Goal: Contribute content: Add original content to the website for others to see

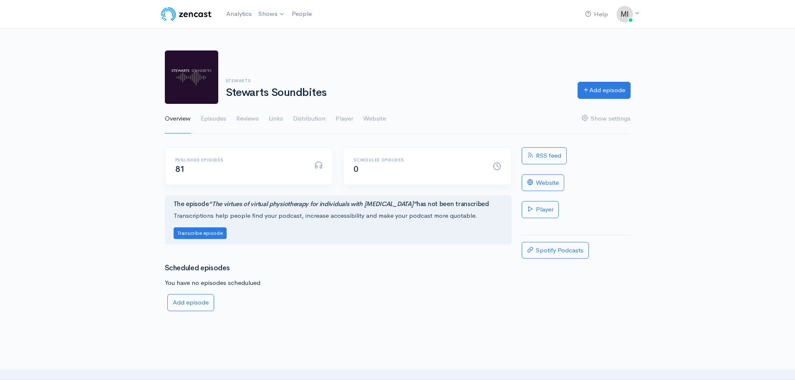
click at [225, 116] on link "Episodes" at bounding box center [213, 119] width 25 height 30
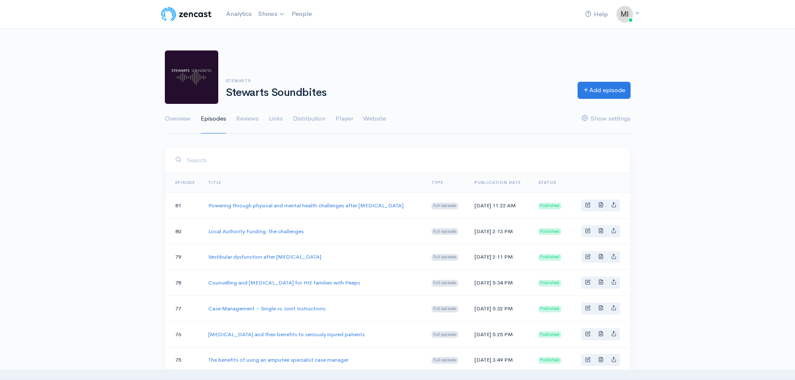
click at [604, 86] on link "Add episode" at bounding box center [604, 90] width 53 height 17
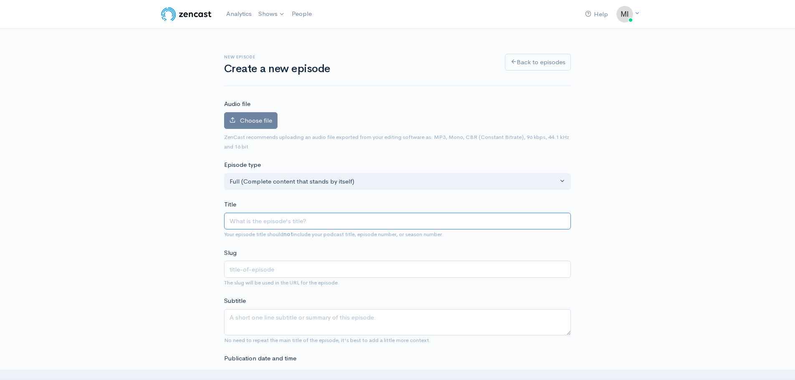
paste input "Managing stress during serious injury litigation"
type input "Managing stress during serious injury litigation"
type input "managing-stress-during-serious-injury-litigation"
type input "Managing stress during serious injury litigation"
click at [268, 122] on span "Choose file" at bounding box center [256, 120] width 32 height 8
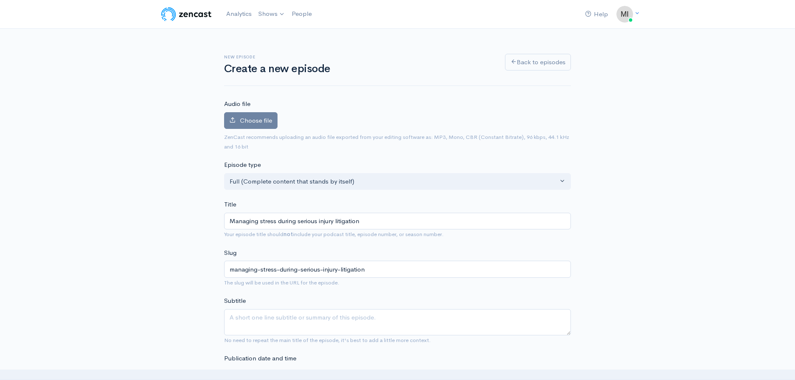
click at [0, 0] on input "Choose file" at bounding box center [0, 0] width 0 height 0
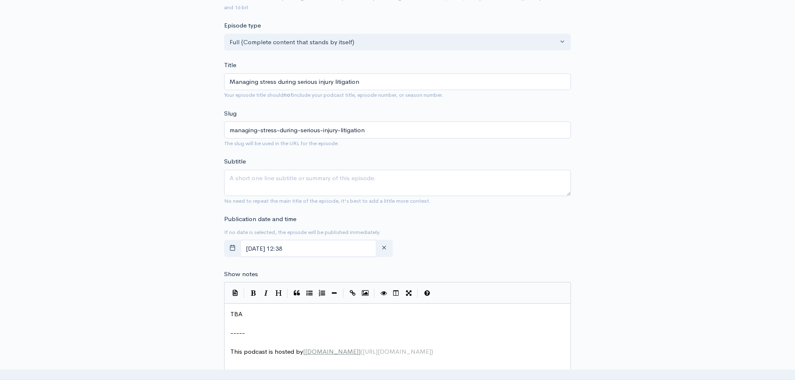
scroll to position [167, 0]
click at [288, 183] on textarea "Subtitle" at bounding box center [397, 182] width 347 height 26
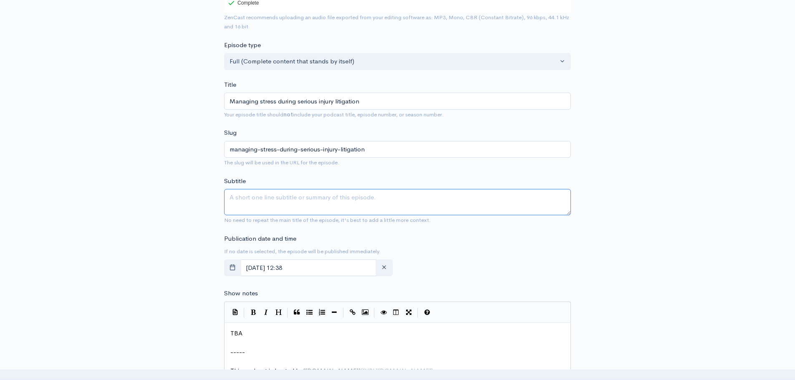
scroll to position [187, 0]
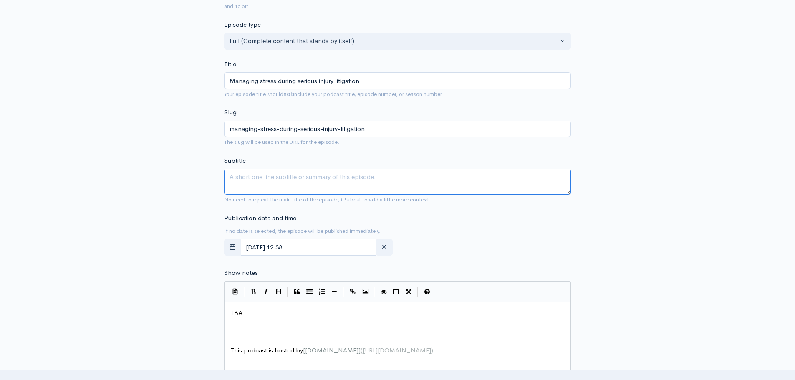
paste textarea "Emma Lyons and Dan Herman, Head of Personal Injury at Stewarts, discuss stress …"
drag, startPoint x: 416, startPoint y: 177, endPoint x: 316, endPoint y: 177, distance: 100.2
click at [316, 177] on textarea "Emma Lyons and Dan Herman, Head of Personal Injury at Stewarts, discuss stress …" at bounding box center [397, 182] width 347 height 26
type textarea "Emma Lyons and Dan Herman discuss stress experienced by claimants involved in t…"
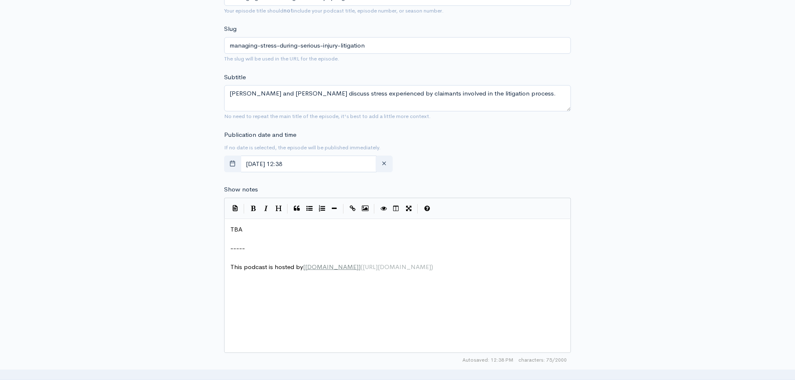
scroll to position [3, 0]
type textarea "TBA"
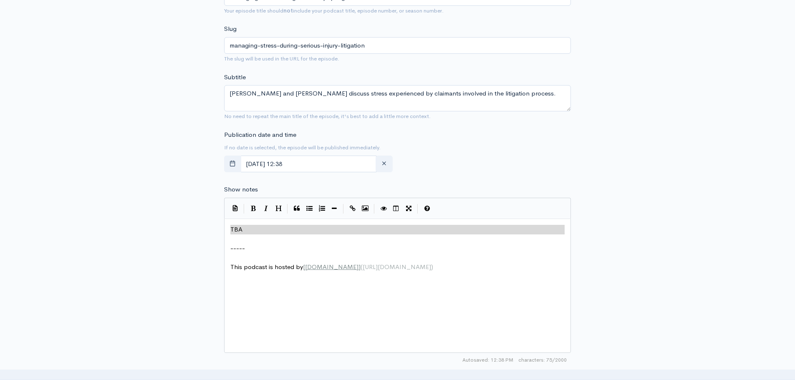
drag, startPoint x: 253, startPoint y: 235, endPoint x: 222, endPoint y: 225, distance: 32.6
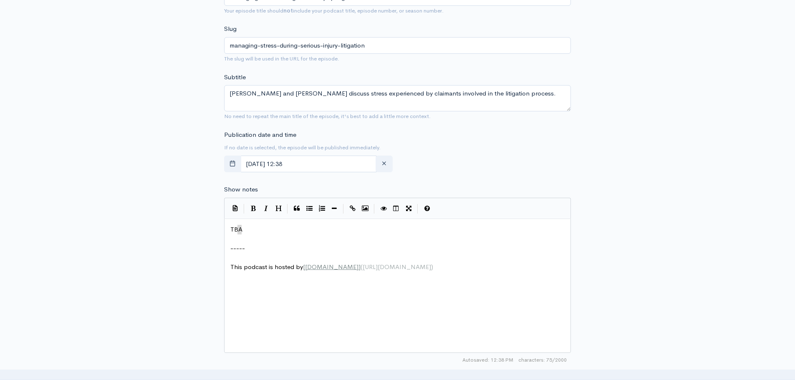
type textarea "TBA"
drag, startPoint x: 253, startPoint y: 230, endPoint x: 227, endPoint y: 226, distance: 25.3
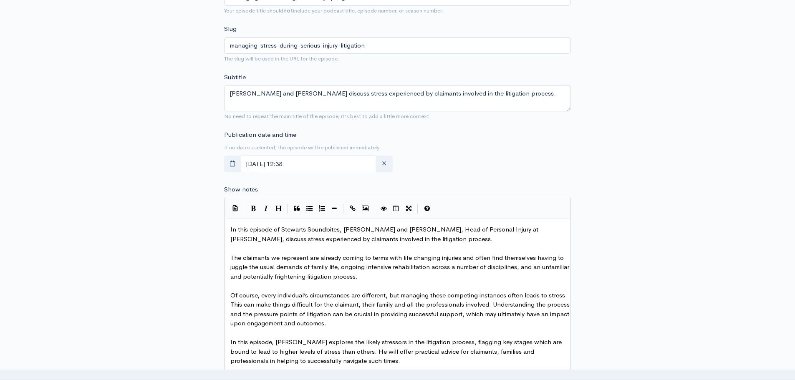
click at [522, 157] on div "Publication date and time If no date is selected, the episode will be published…" at bounding box center [397, 153] width 357 height 46
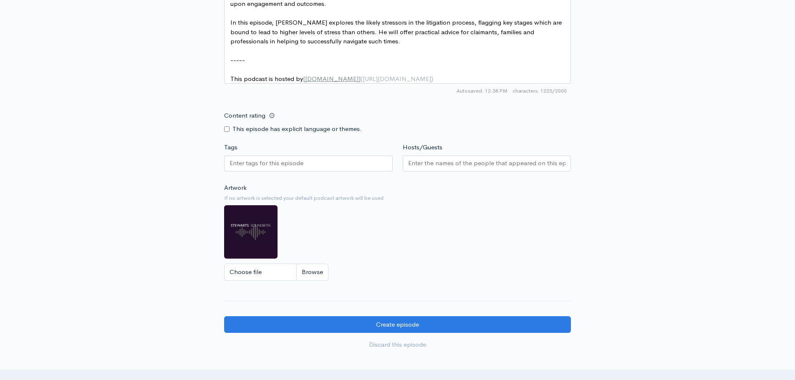
scroll to position [605, 0]
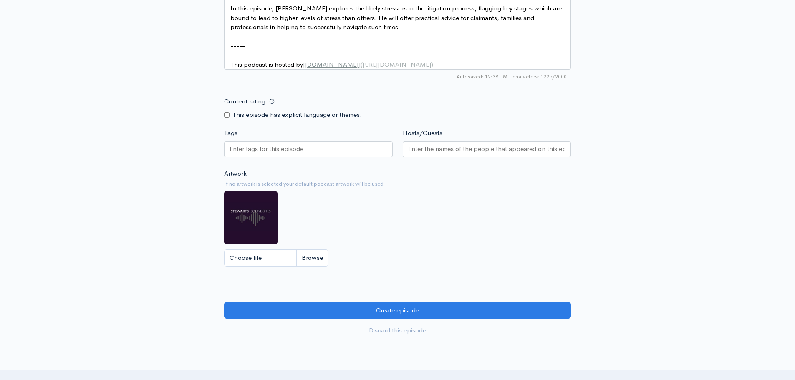
click at [435, 157] on div at bounding box center [487, 150] width 169 height 16
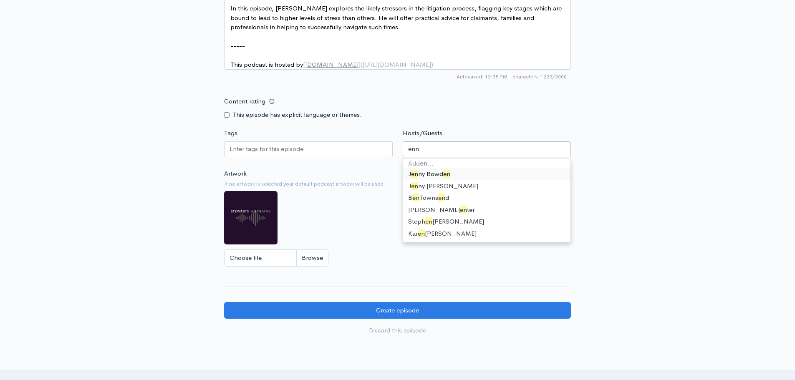
scroll to position [0, 0]
type input "emm"
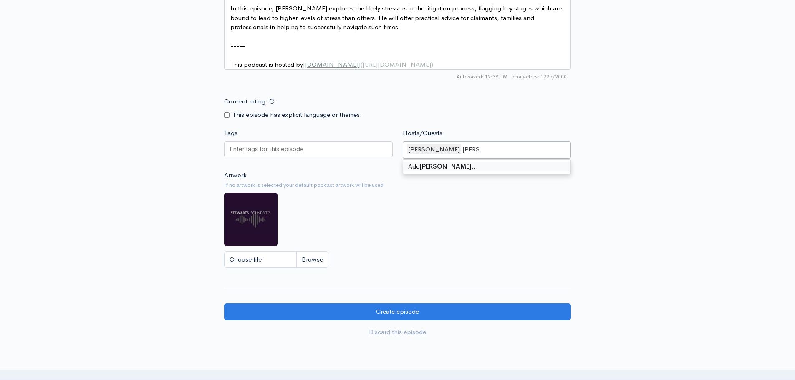
drag, startPoint x: 460, startPoint y: 159, endPoint x: 448, endPoint y: 157, distance: 12.4
click at [463, 154] on input "dan h" at bounding box center [472, 150] width 18 height 10
type input "d"
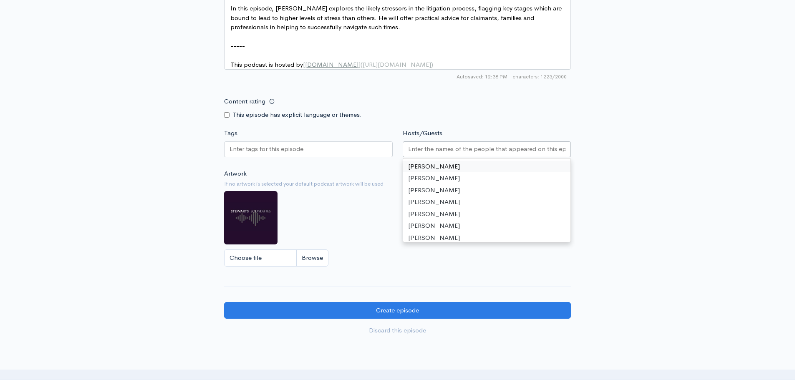
type input "d"
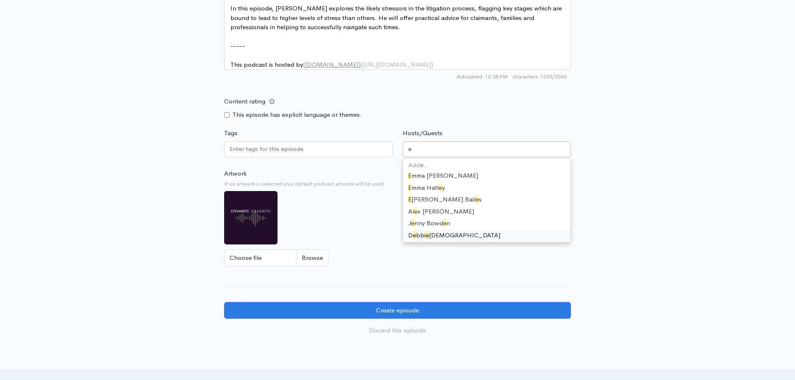
scroll to position [4, 0]
type input "emma"
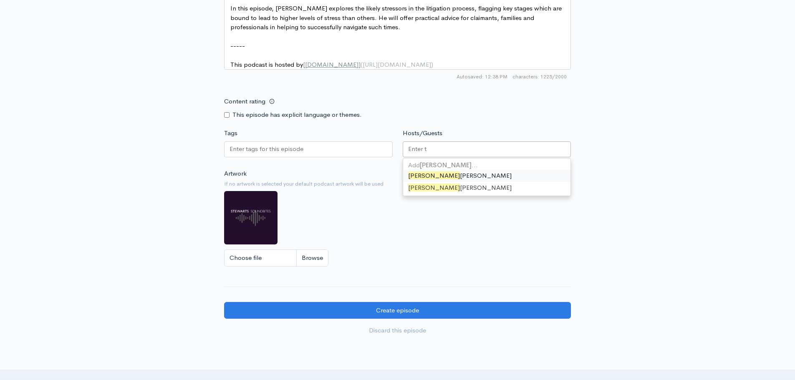
scroll to position [78, 0]
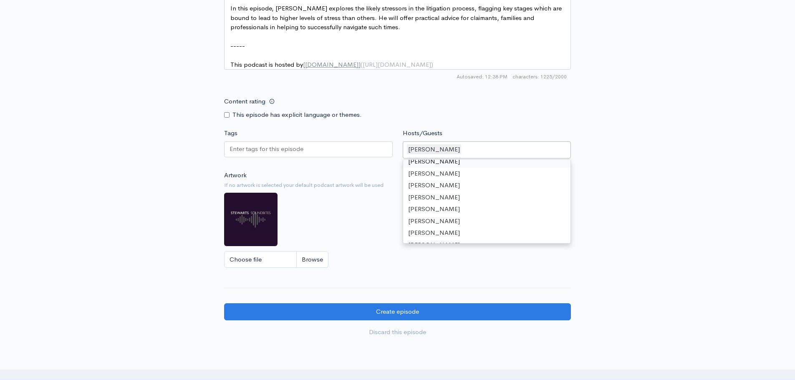
click at [370, 227] on div "Artwork If no artwork is selected your default podcast artwork will be used Cho…" at bounding box center [397, 222] width 347 height 103
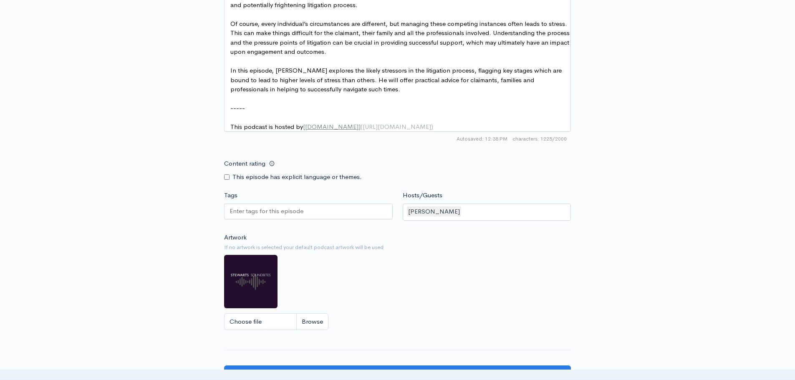
scroll to position [690, 0]
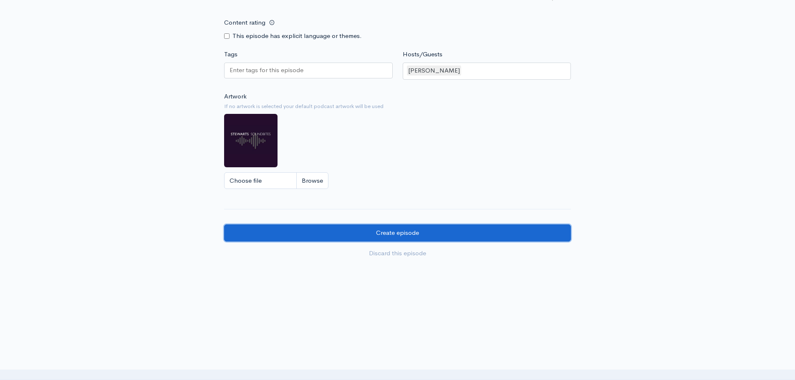
drag, startPoint x: 361, startPoint y: 238, endPoint x: 375, endPoint y: 238, distance: 13.4
click at [361, 238] on input "Create episode" at bounding box center [397, 233] width 347 height 17
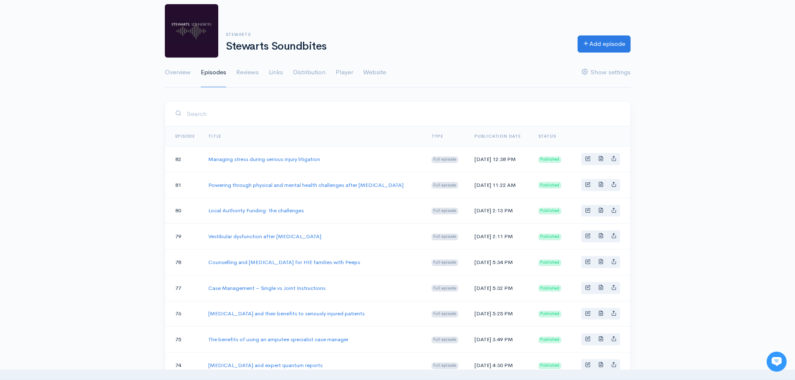
scroll to position [125, 0]
